Goal: Task Accomplishment & Management: Manage account settings

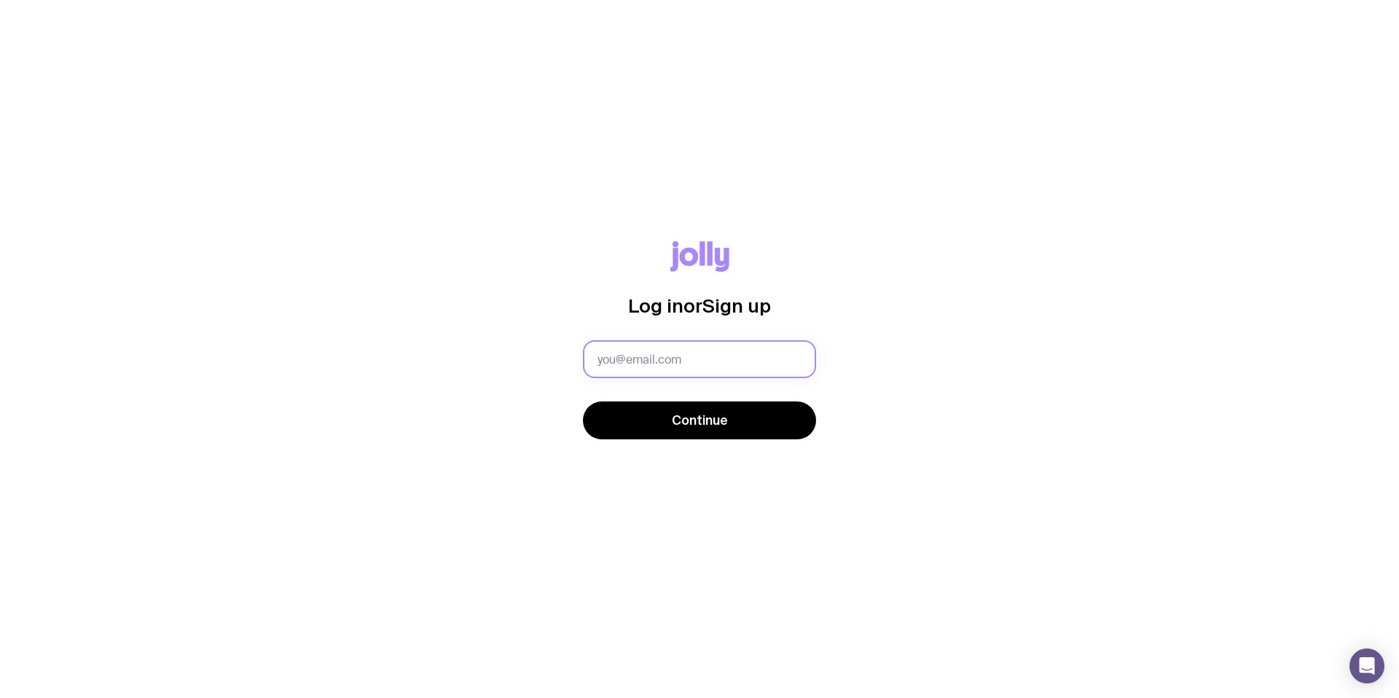
type input "[EMAIL_ADDRESS][DOMAIN_NAME]"
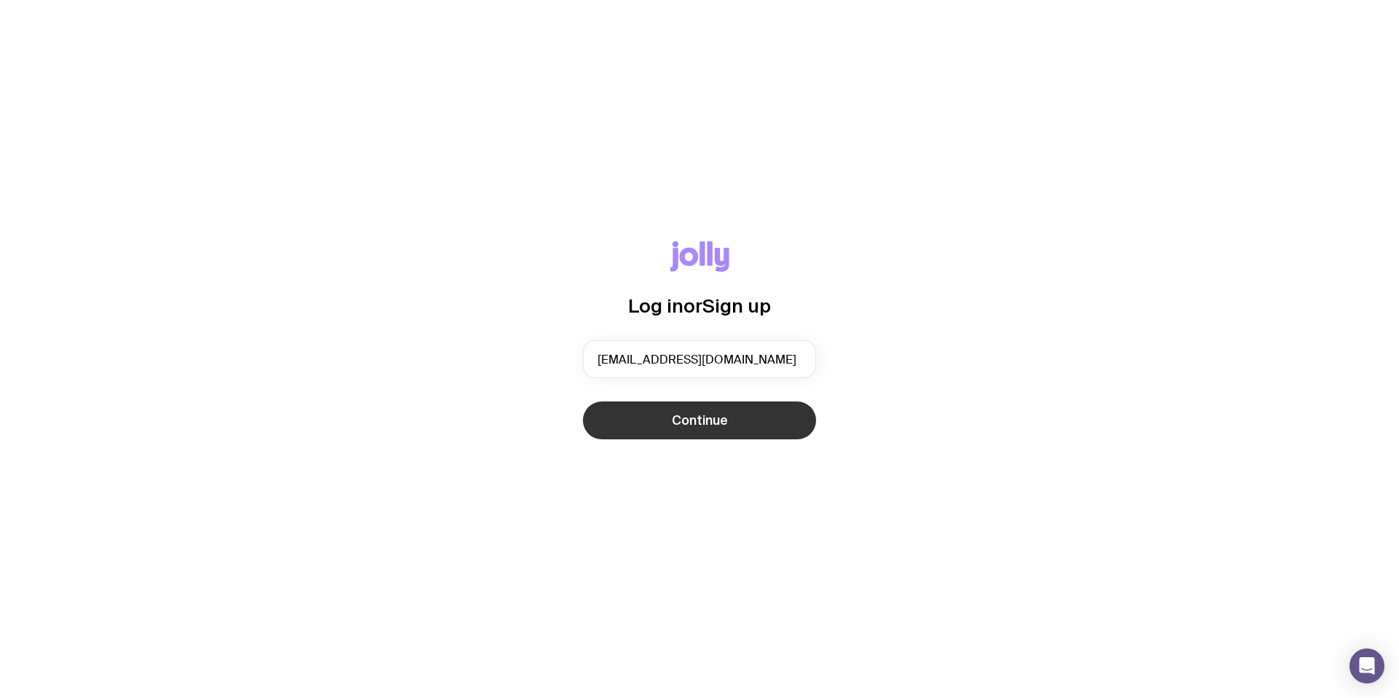
click at [691, 423] on span "Continue" at bounding box center [700, 420] width 56 height 17
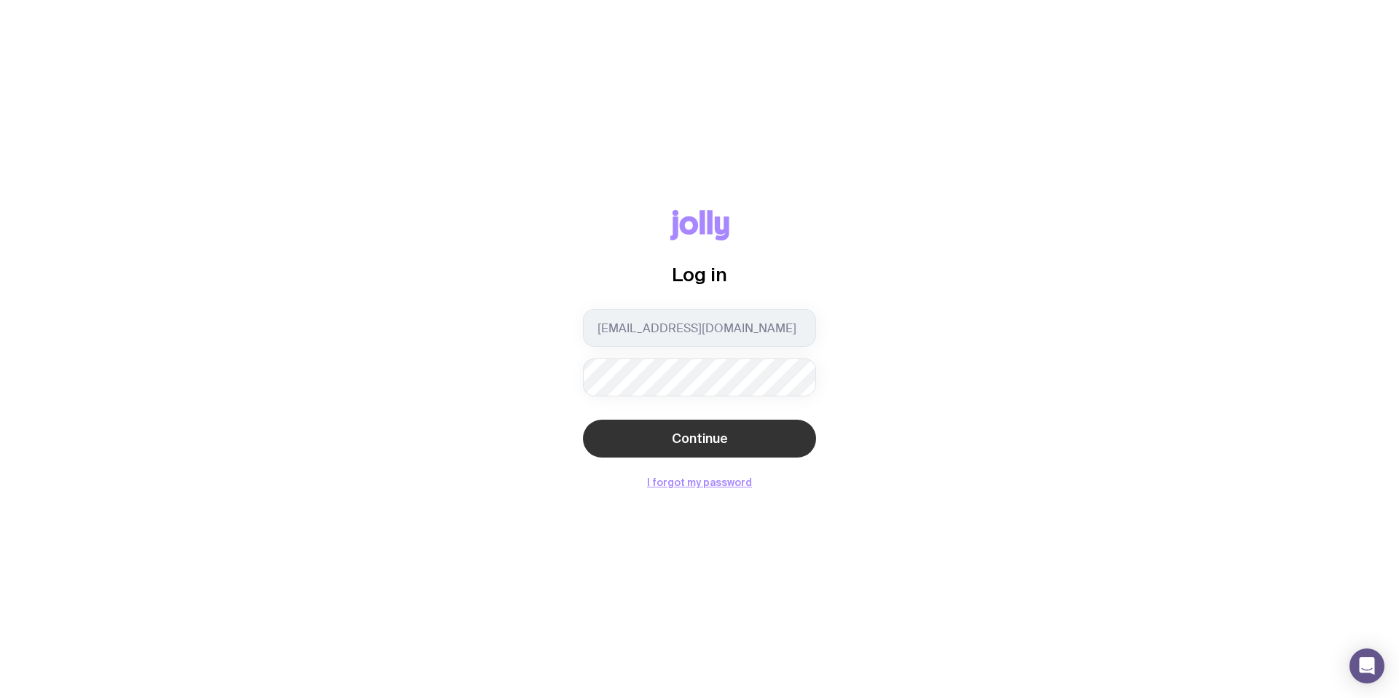
click at [681, 453] on button "Continue" at bounding box center [699, 439] width 233 height 38
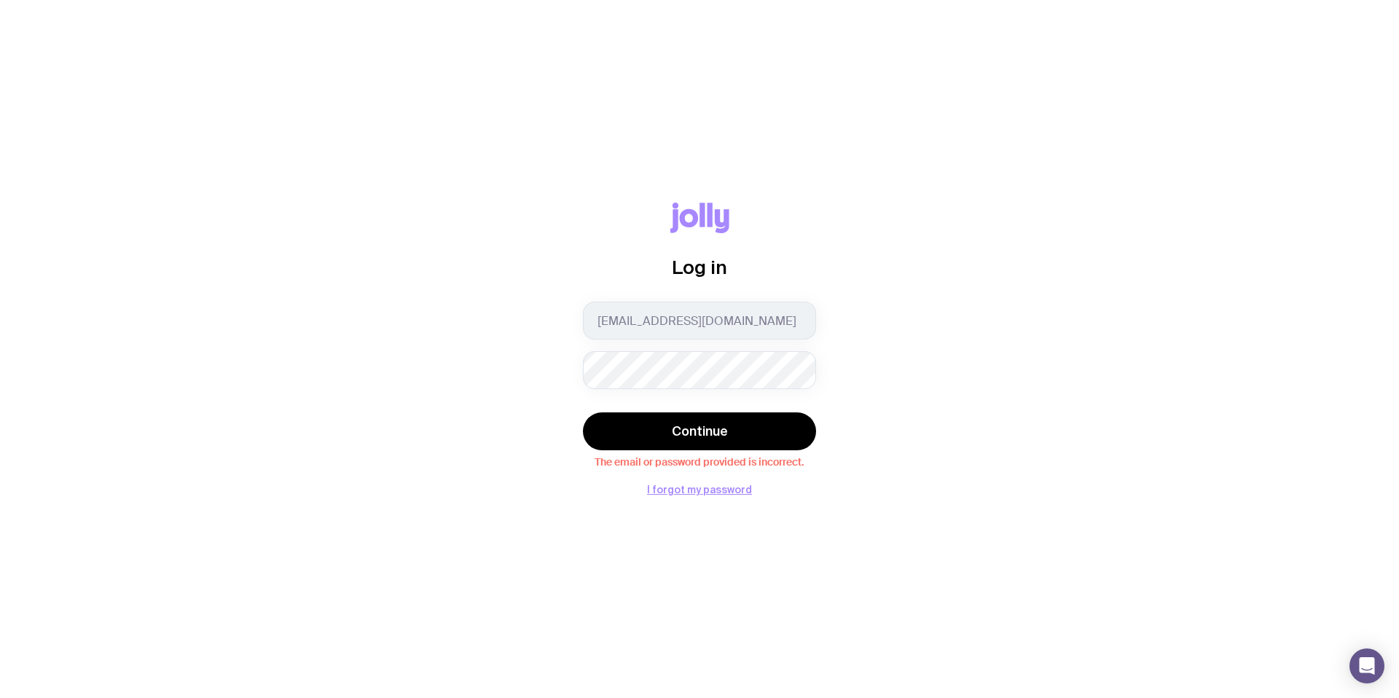
click at [707, 340] on div "[EMAIL_ADDRESS][DOMAIN_NAME]" at bounding box center [699, 345] width 233 height 87
click at [704, 427] on span "Continue" at bounding box center [700, 431] width 56 height 17
click at [760, 239] on div "Log in" at bounding box center [699, 252] width 233 height 99
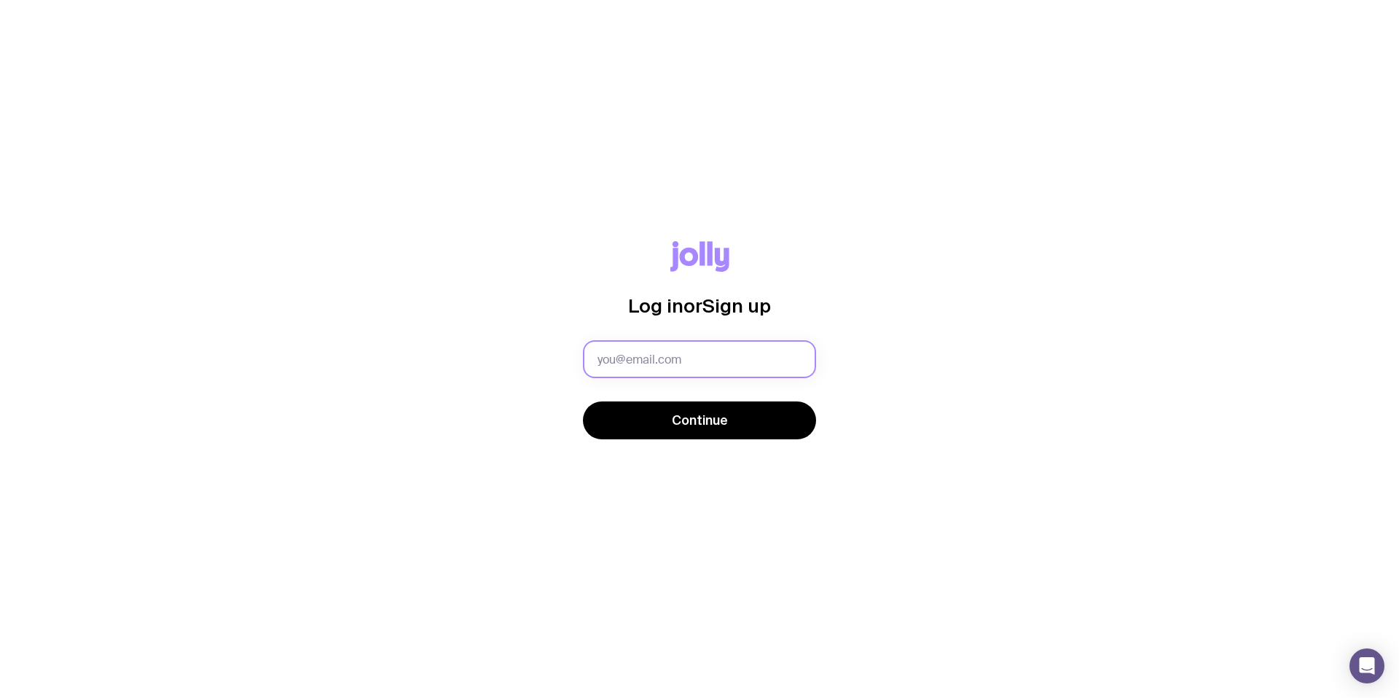
click at [671, 353] on input "text" at bounding box center [699, 359] width 233 height 38
type input "8d!5Gz#KqP2m"
type input "[EMAIL_ADDRESS][DOMAIN_NAME]"
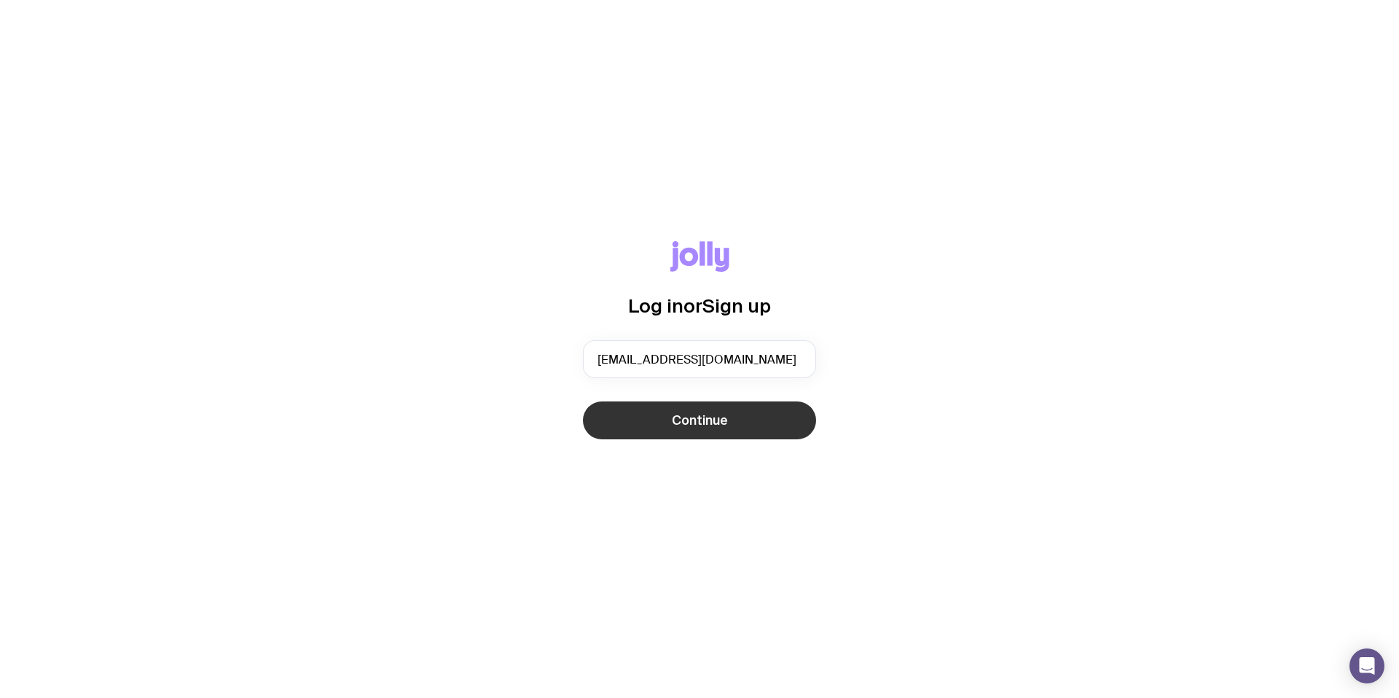
click at [715, 415] on span "Continue" at bounding box center [700, 420] width 56 height 17
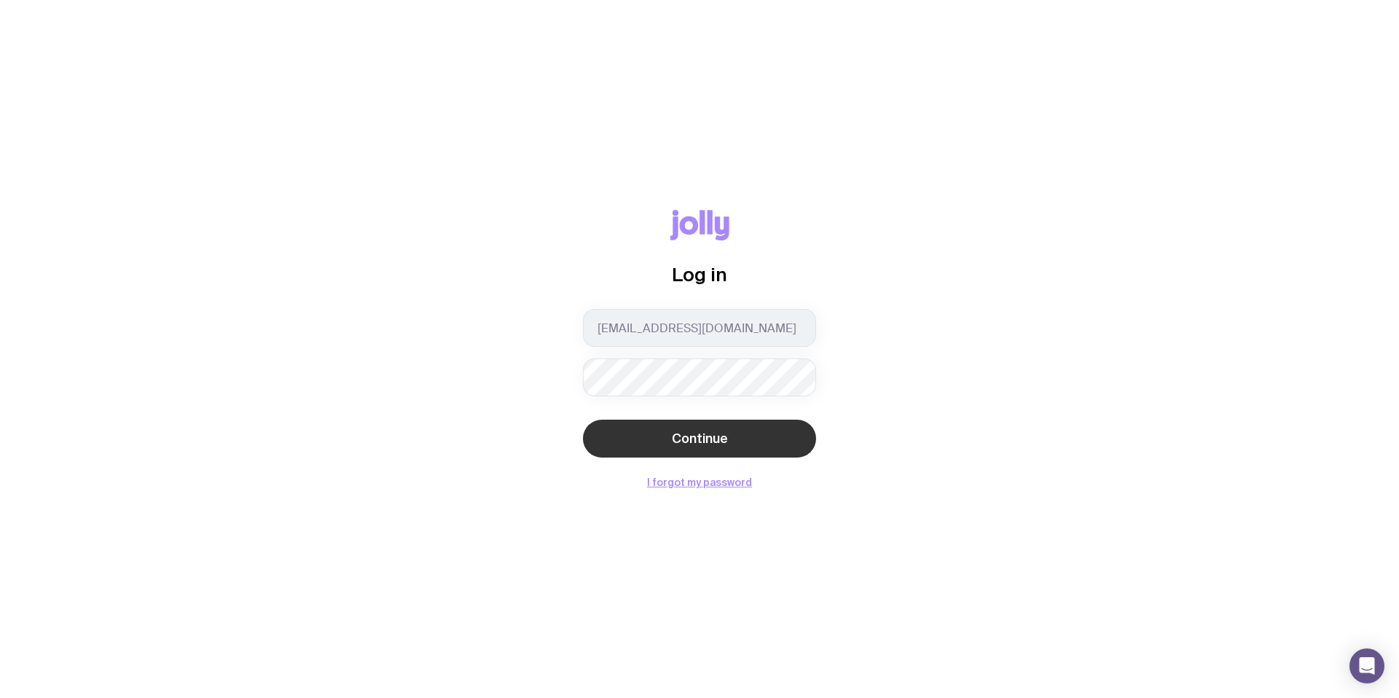
click at [704, 430] on span "Continue" at bounding box center [700, 438] width 56 height 17
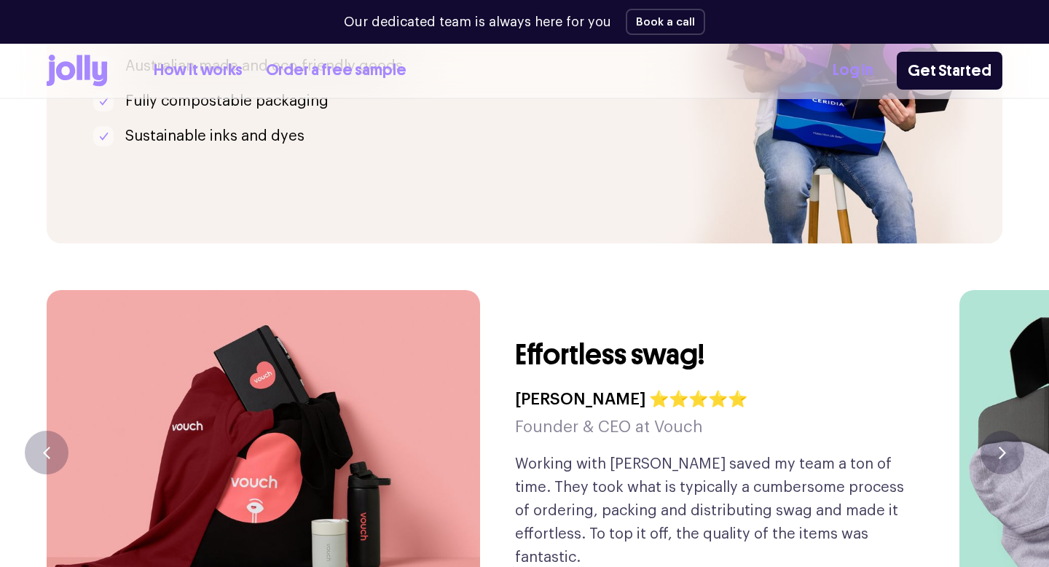
scroll to position [4025, 0]
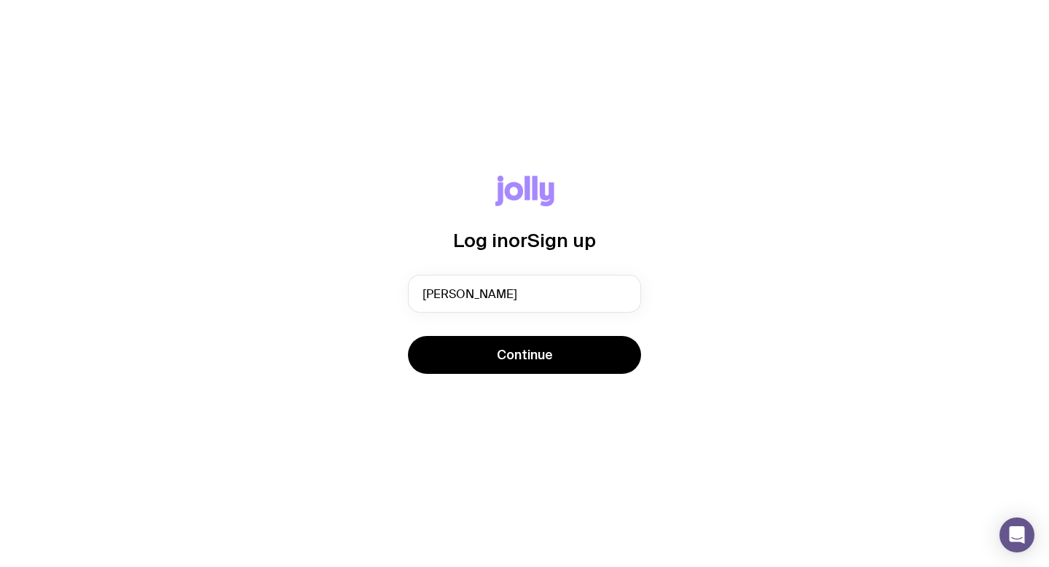
type input "[EMAIL_ADDRESS][DOMAIN_NAME]"
click at [517, 375] on div "Continue" at bounding box center [524, 356] width 233 height 41
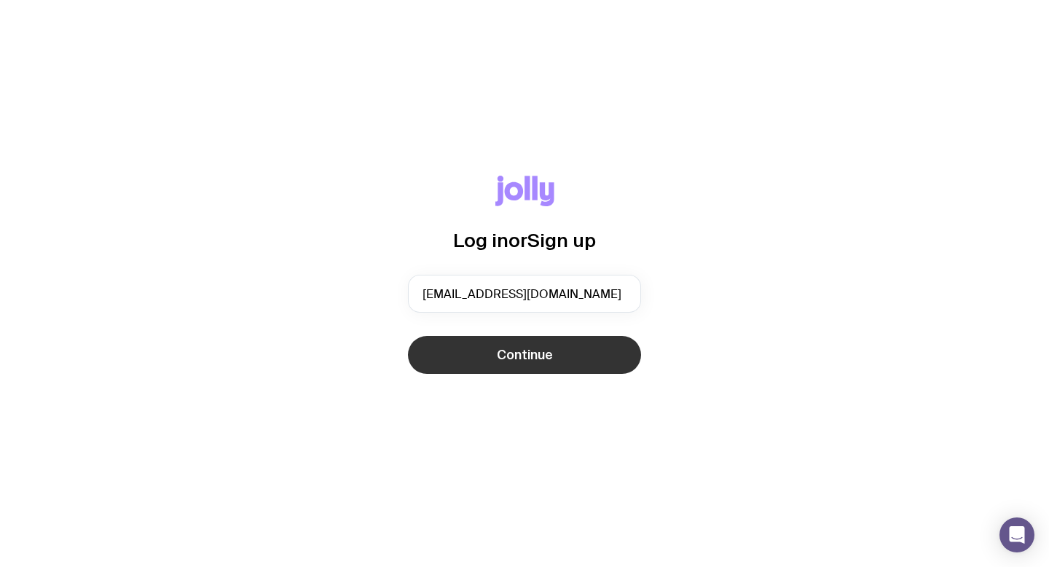
click at [514, 371] on button "Continue" at bounding box center [524, 355] width 233 height 38
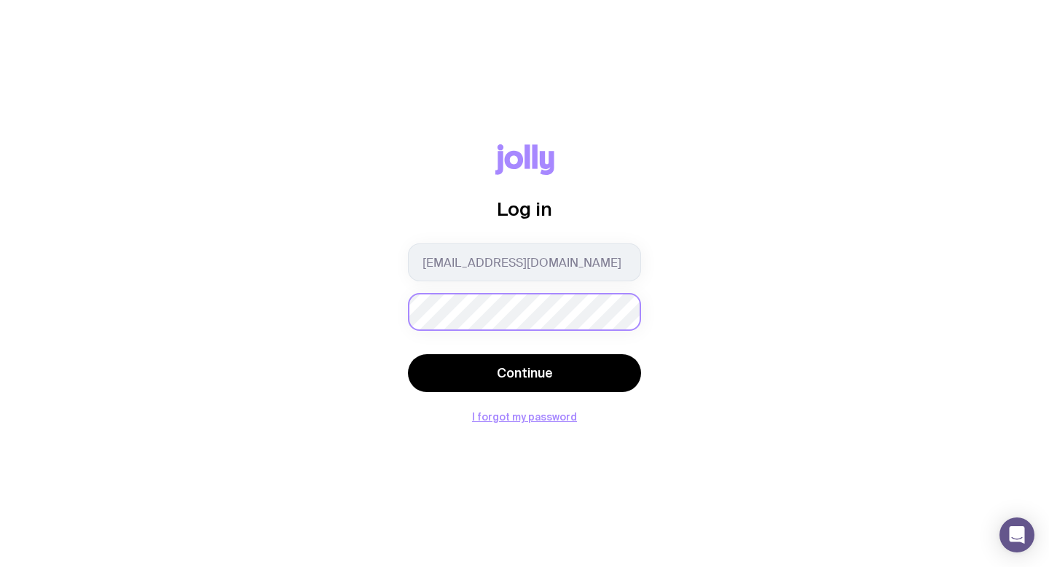
click at [408, 354] on button "Continue" at bounding box center [524, 373] width 233 height 38
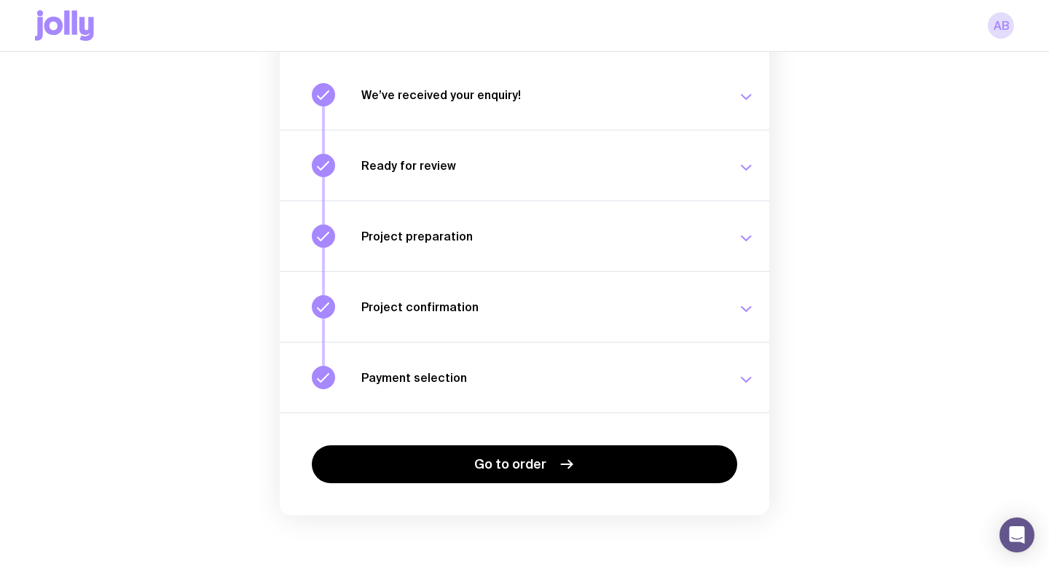
scroll to position [191, 0]
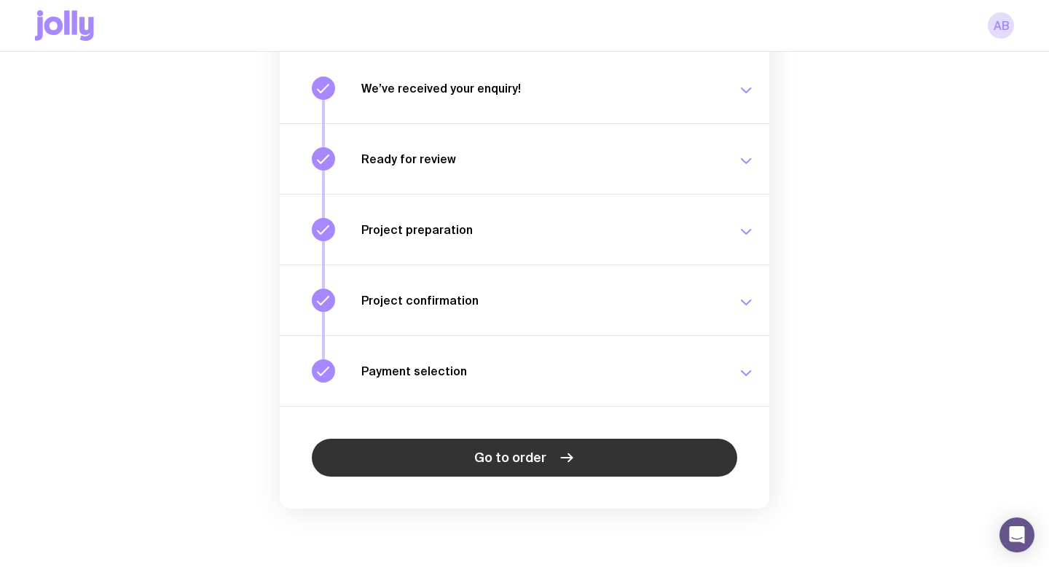
click at [593, 451] on link "Go to order" at bounding box center [524, 458] width 425 height 38
